Goal: Information Seeking & Learning: Learn about a topic

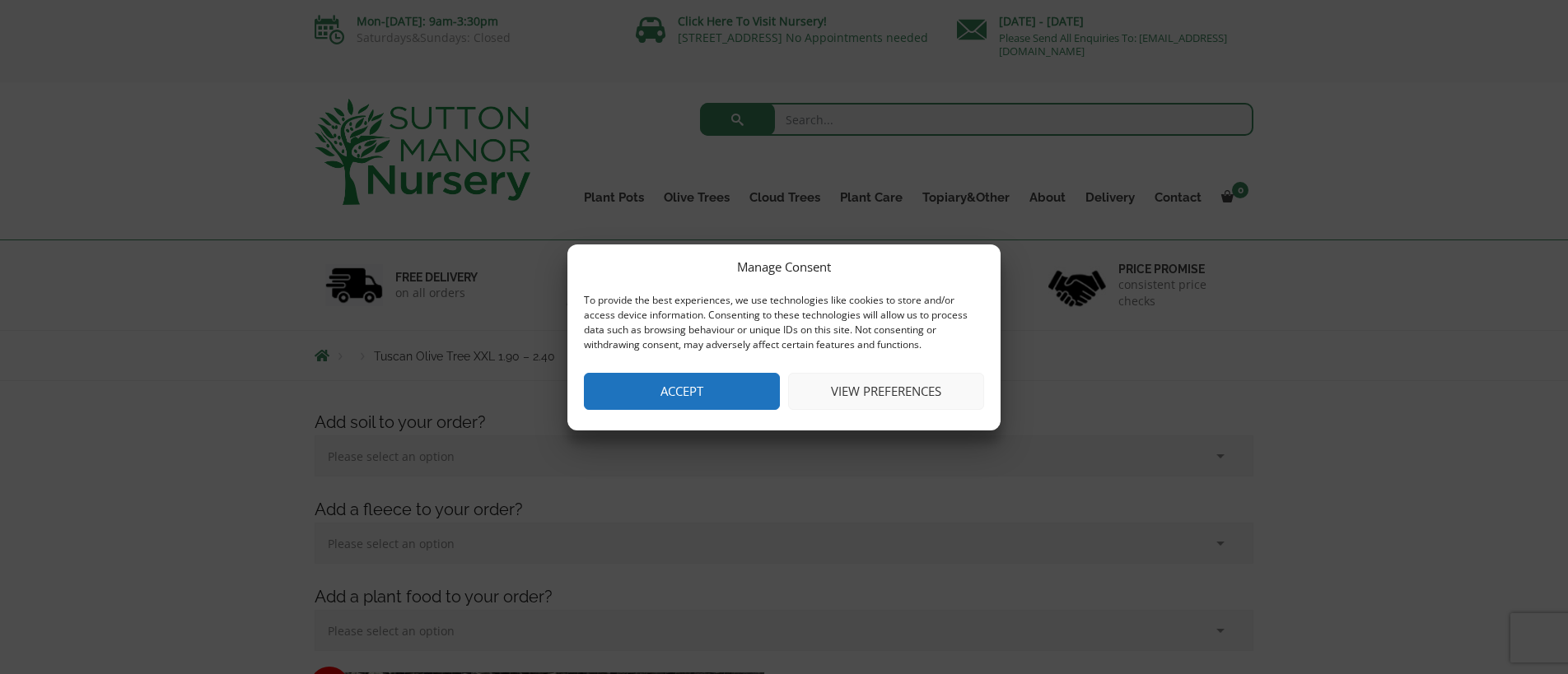
click at [699, 392] on button "Accept" at bounding box center [681, 391] width 196 height 37
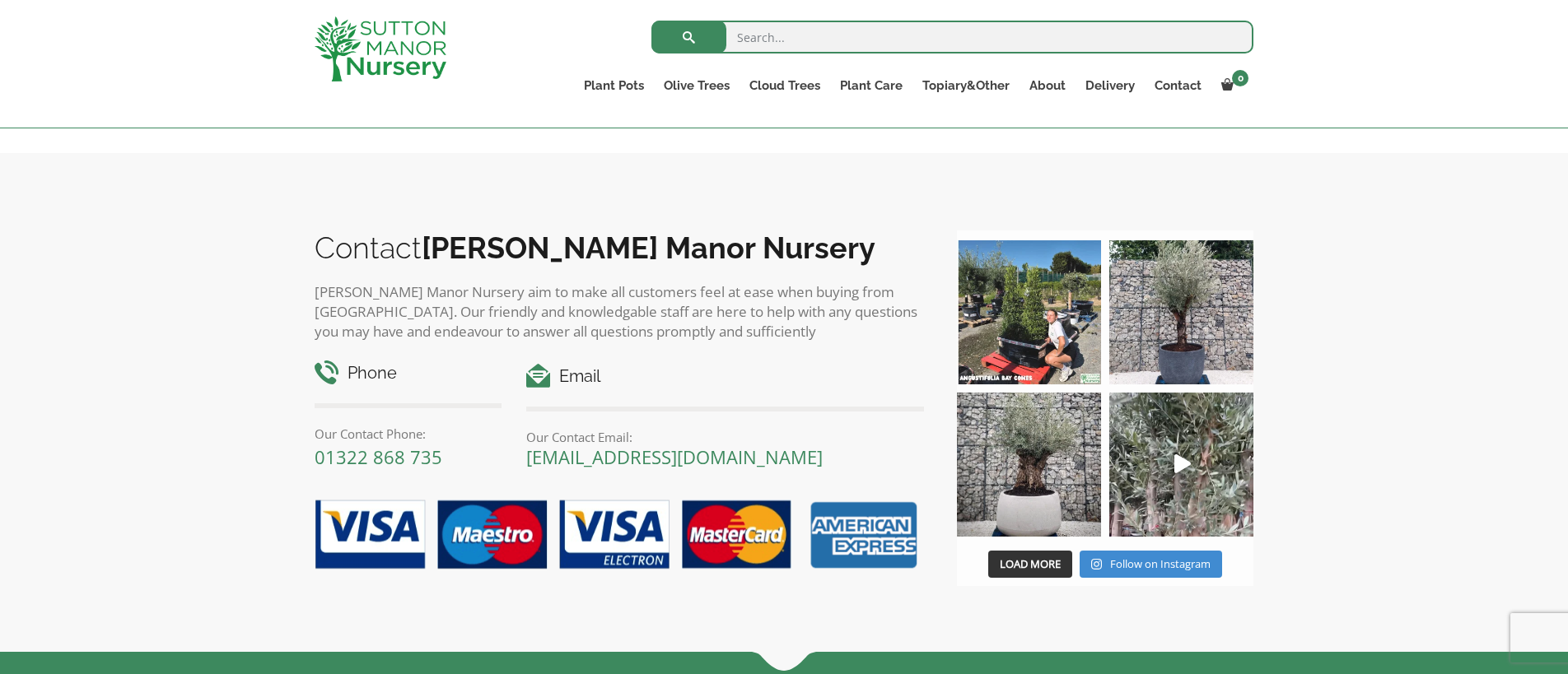
scroll to position [1811, 0]
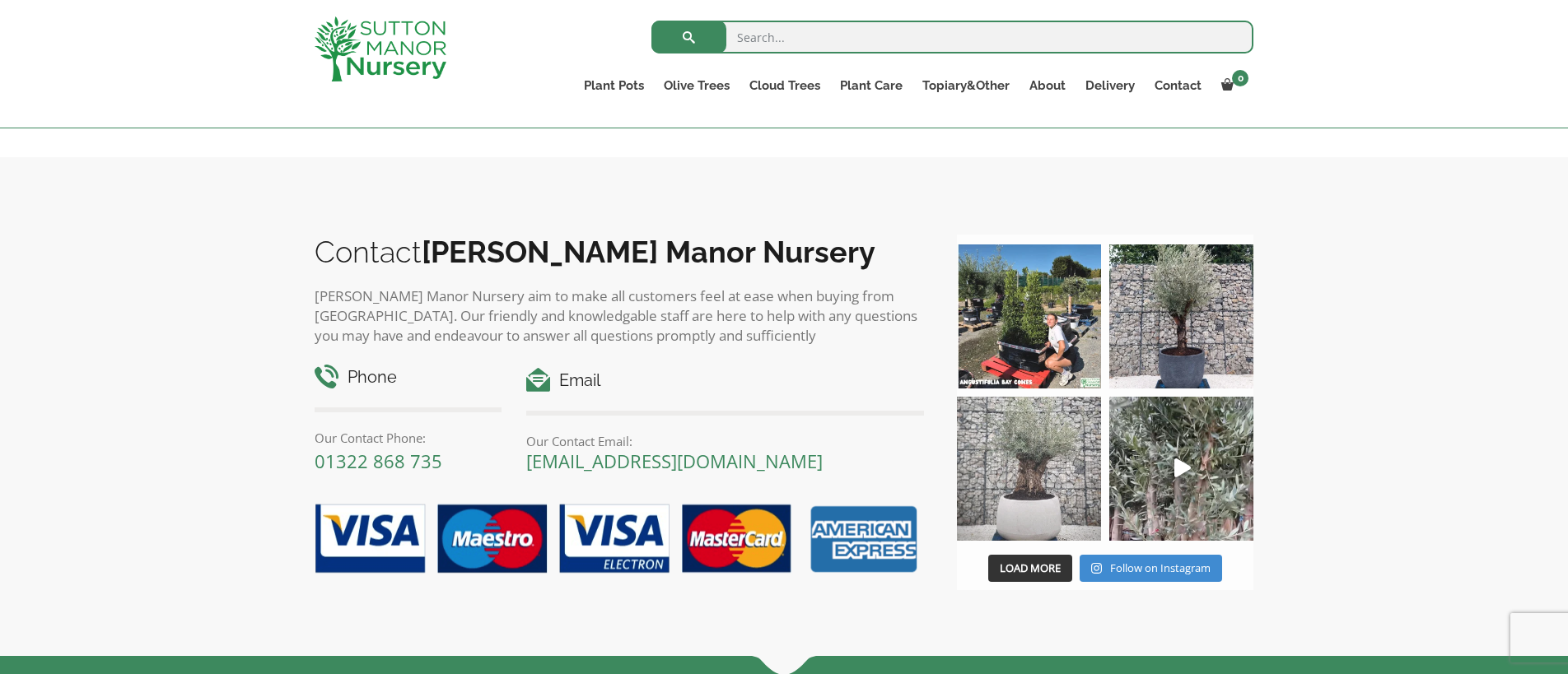
click at [1020, 459] on img at bounding box center [1028, 468] width 144 height 144
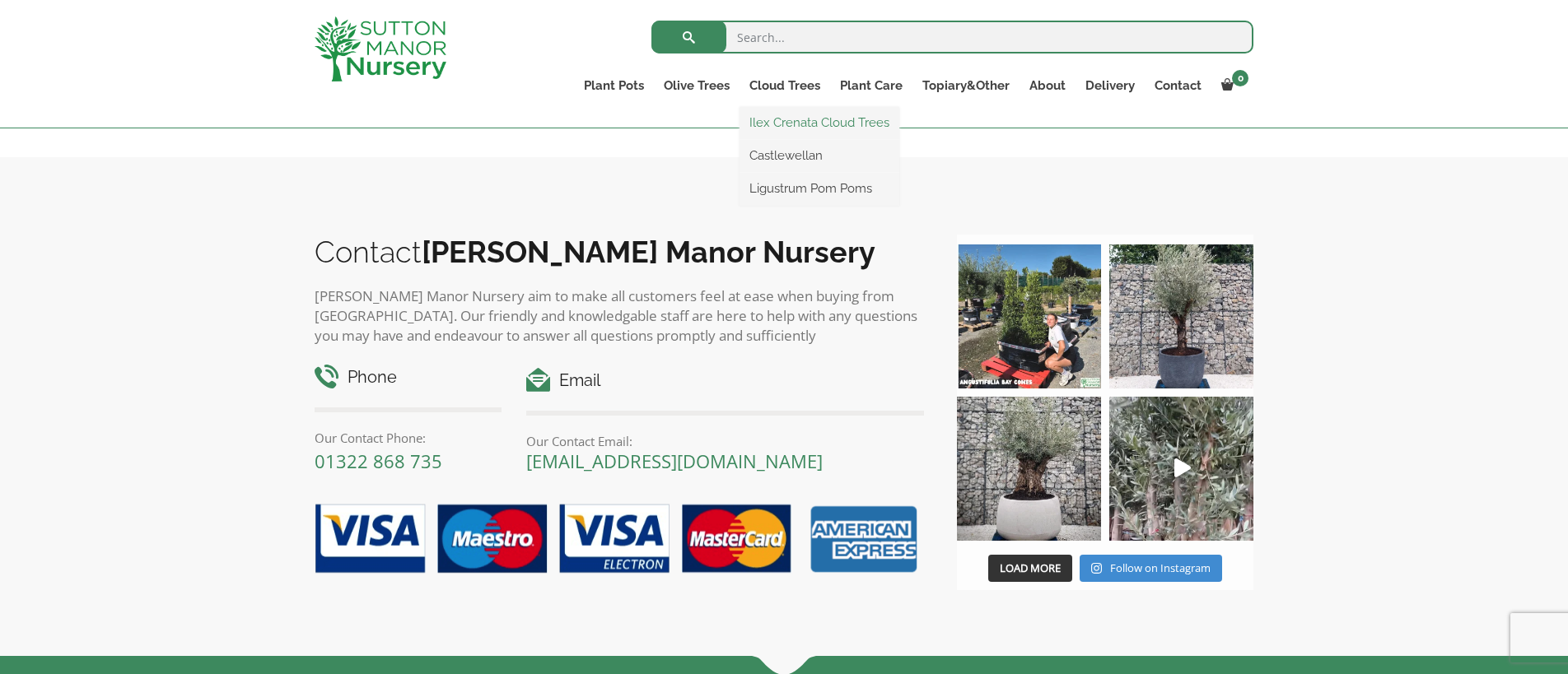
click at [786, 132] on link "Ilex Crenata Cloud Trees" at bounding box center [819, 122] width 160 height 24
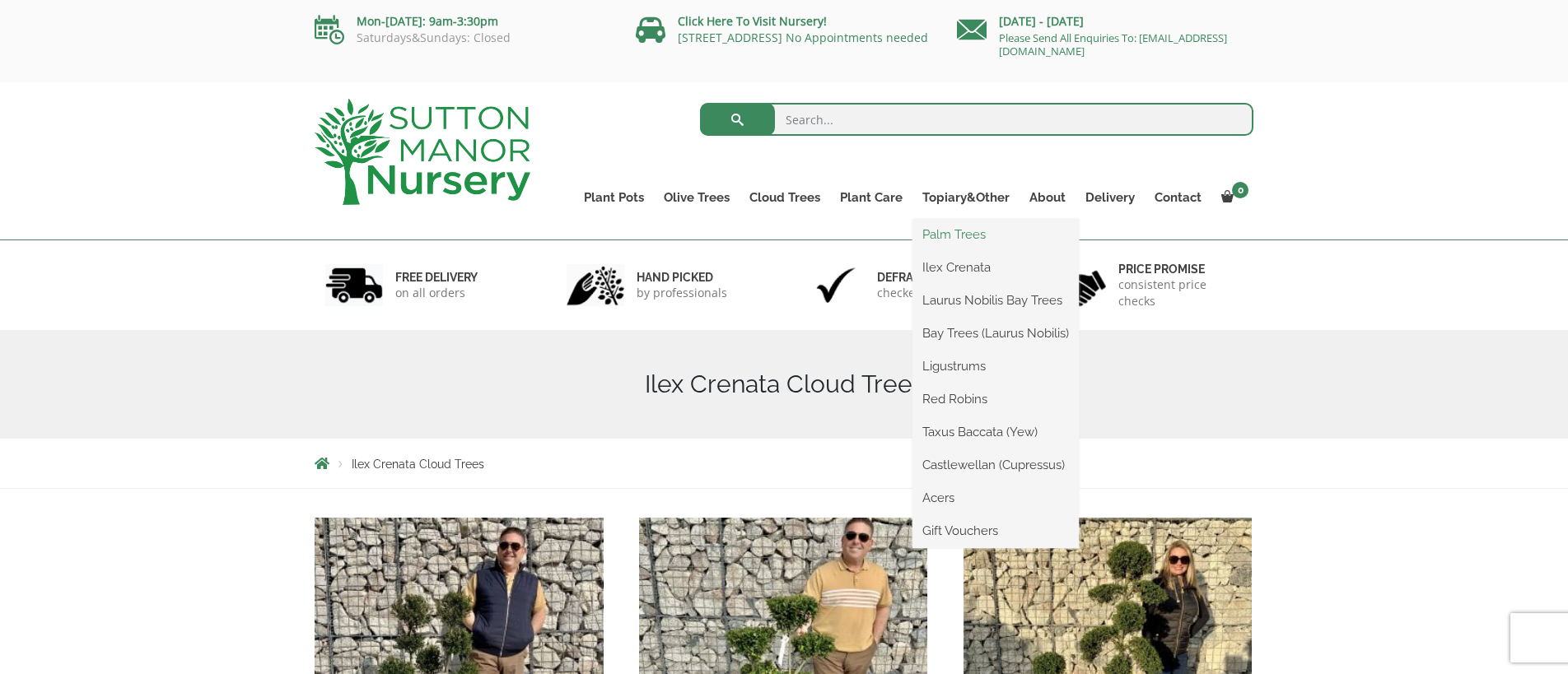
click at [963, 232] on link "Palm Trees" at bounding box center [996, 234] width 166 height 24
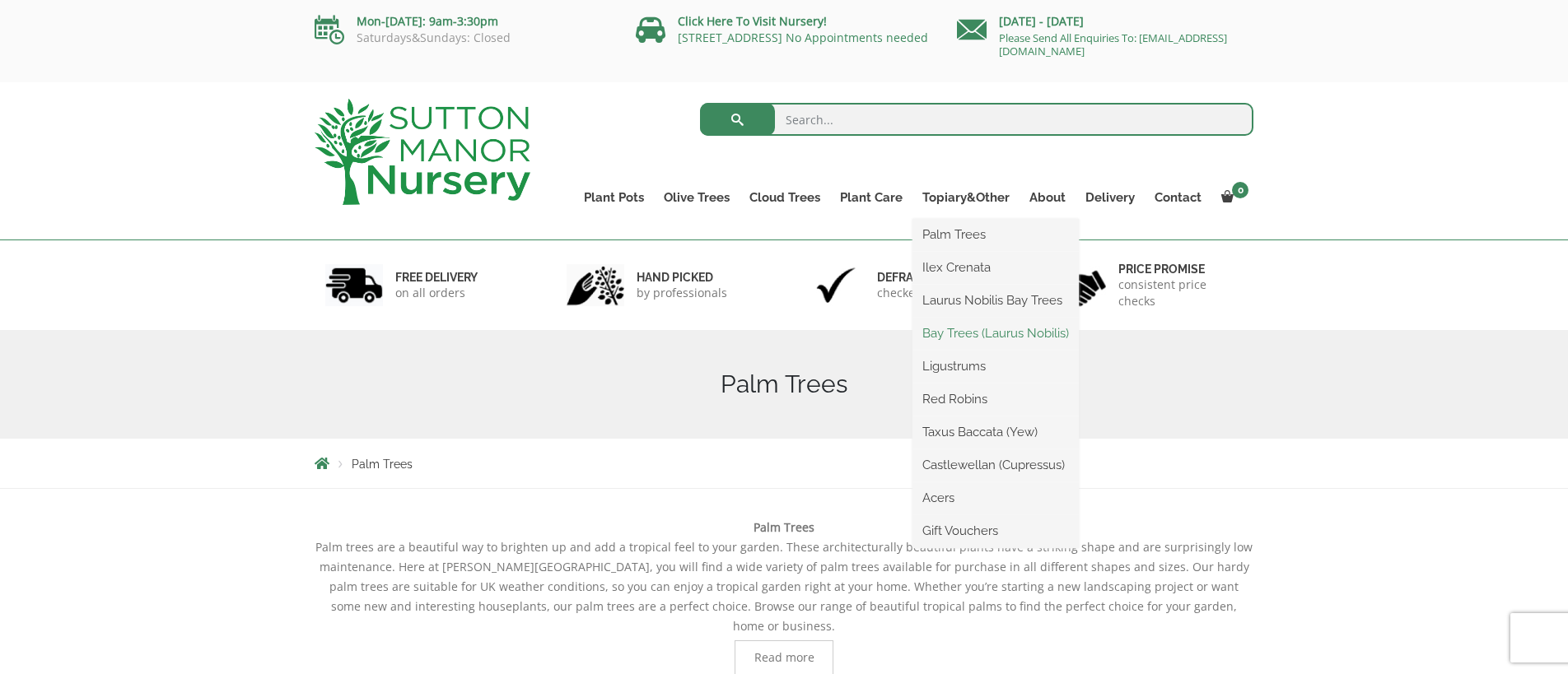
click at [991, 342] on link "Bay Trees (Laurus Nobilis)" at bounding box center [996, 332] width 166 height 24
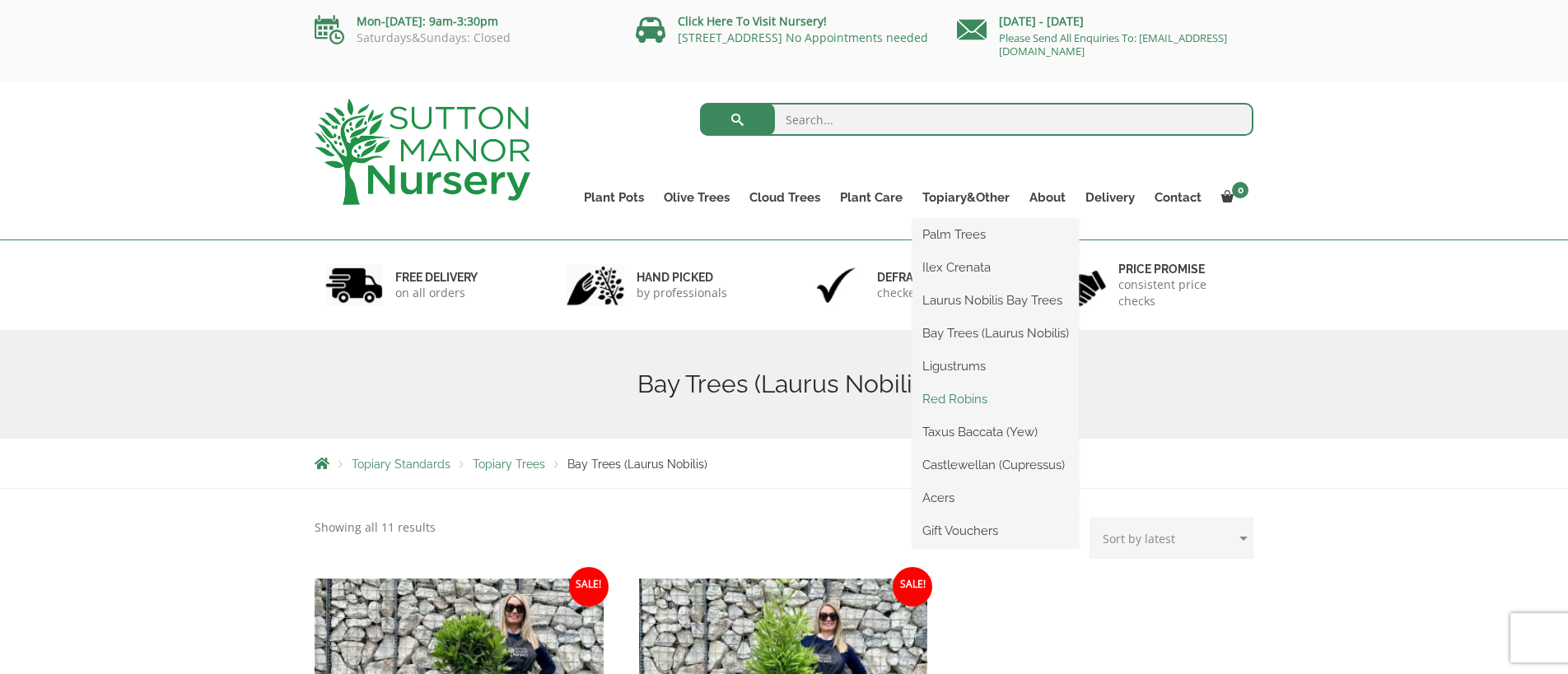
click at [955, 405] on link "Red Robins" at bounding box center [996, 398] width 166 height 24
